Goal: Obtain resource: Download file/media

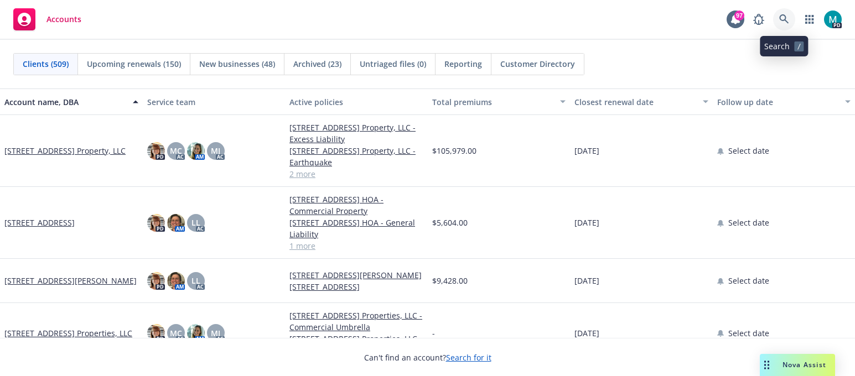
click at [786, 20] on icon at bounding box center [784, 19] width 10 height 10
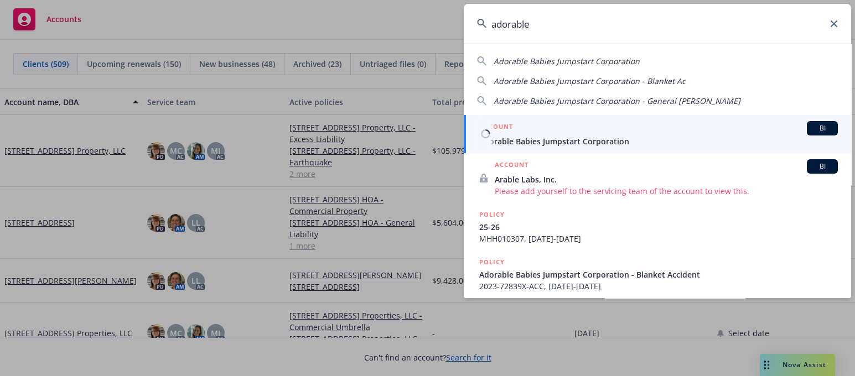
type input "adorable"
click at [545, 143] on span "Adorable Babies Jumpstart Corporation" at bounding box center [658, 142] width 359 height 12
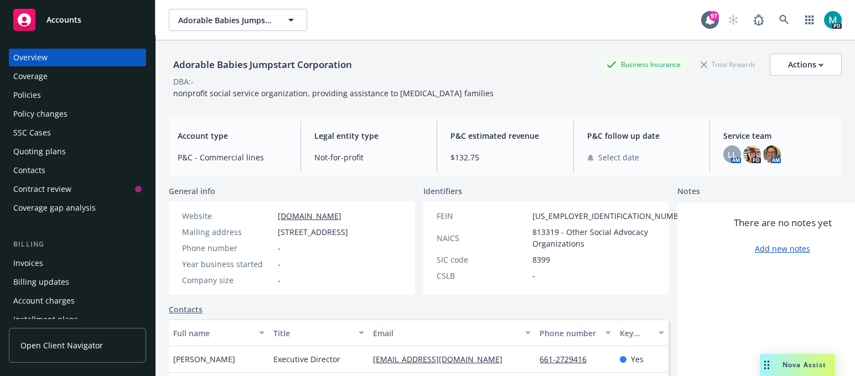
click at [44, 90] on div "Policies" at bounding box center [77, 95] width 128 height 18
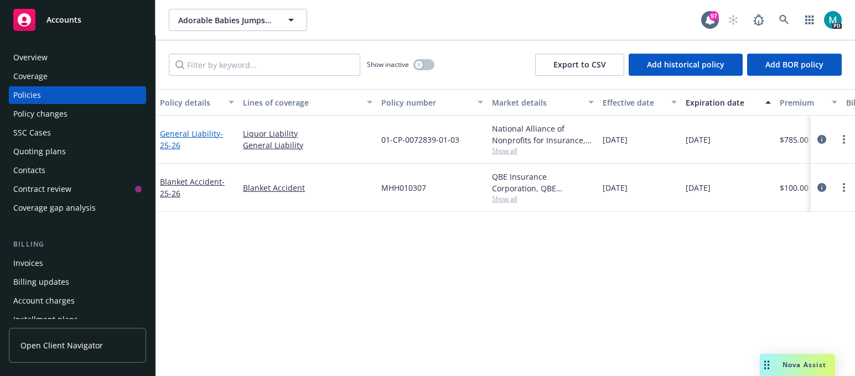
click at [183, 130] on link "General Liability - 25-26" at bounding box center [191, 139] width 63 height 22
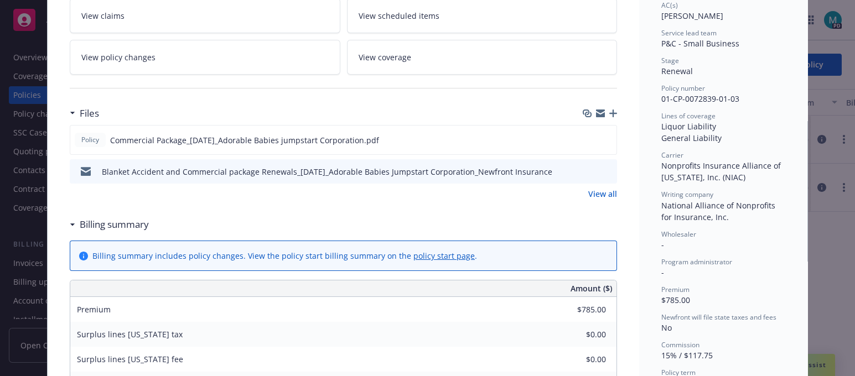
scroll to position [208, 0]
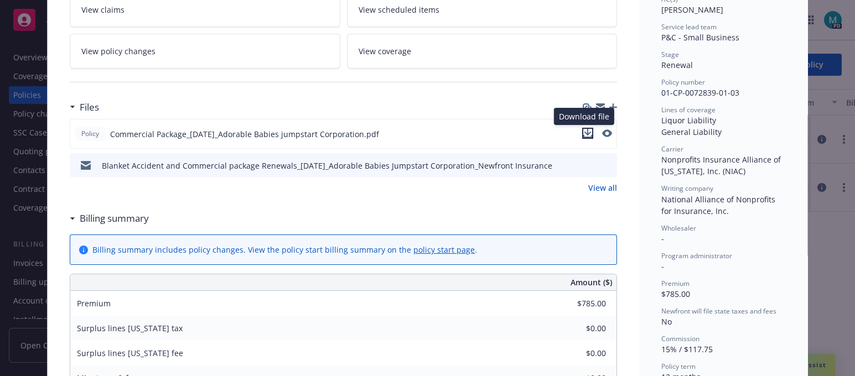
click at [586, 134] on icon "download file" at bounding box center [587, 133] width 9 height 9
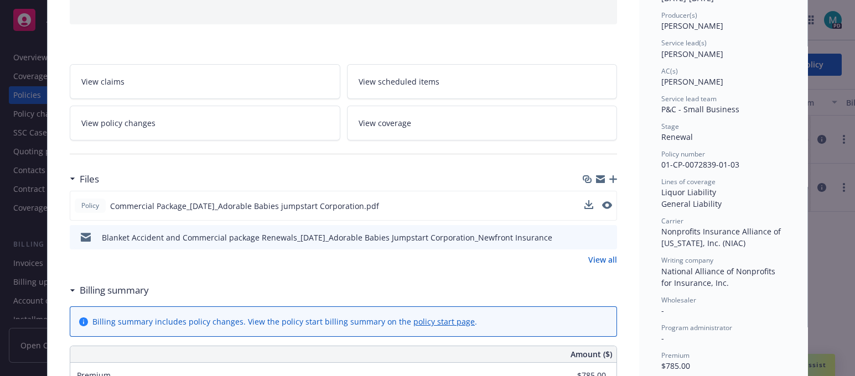
scroll to position [0, 0]
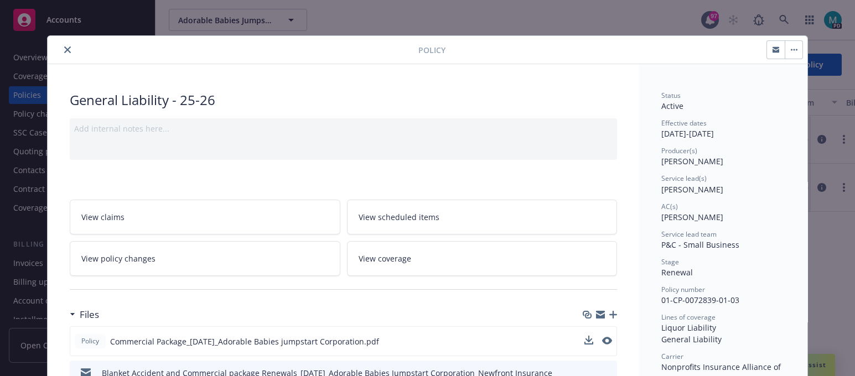
click at [64, 48] on icon "close" at bounding box center [67, 50] width 7 height 7
